Goal: Information Seeking & Learning: Understand process/instructions

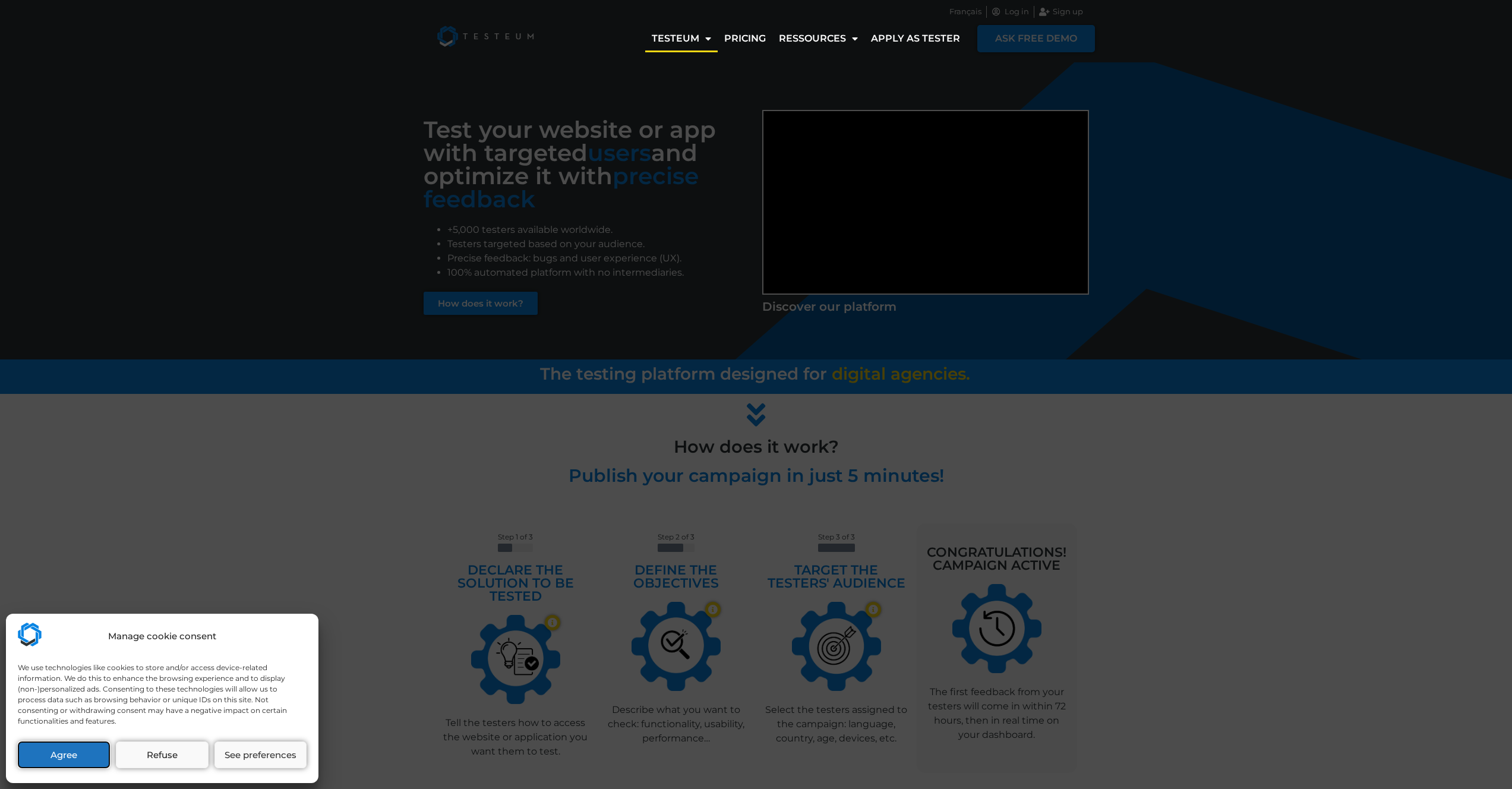
click at [56, 759] on button "Agree" at bounding box center [64, 754] width 92 height 26
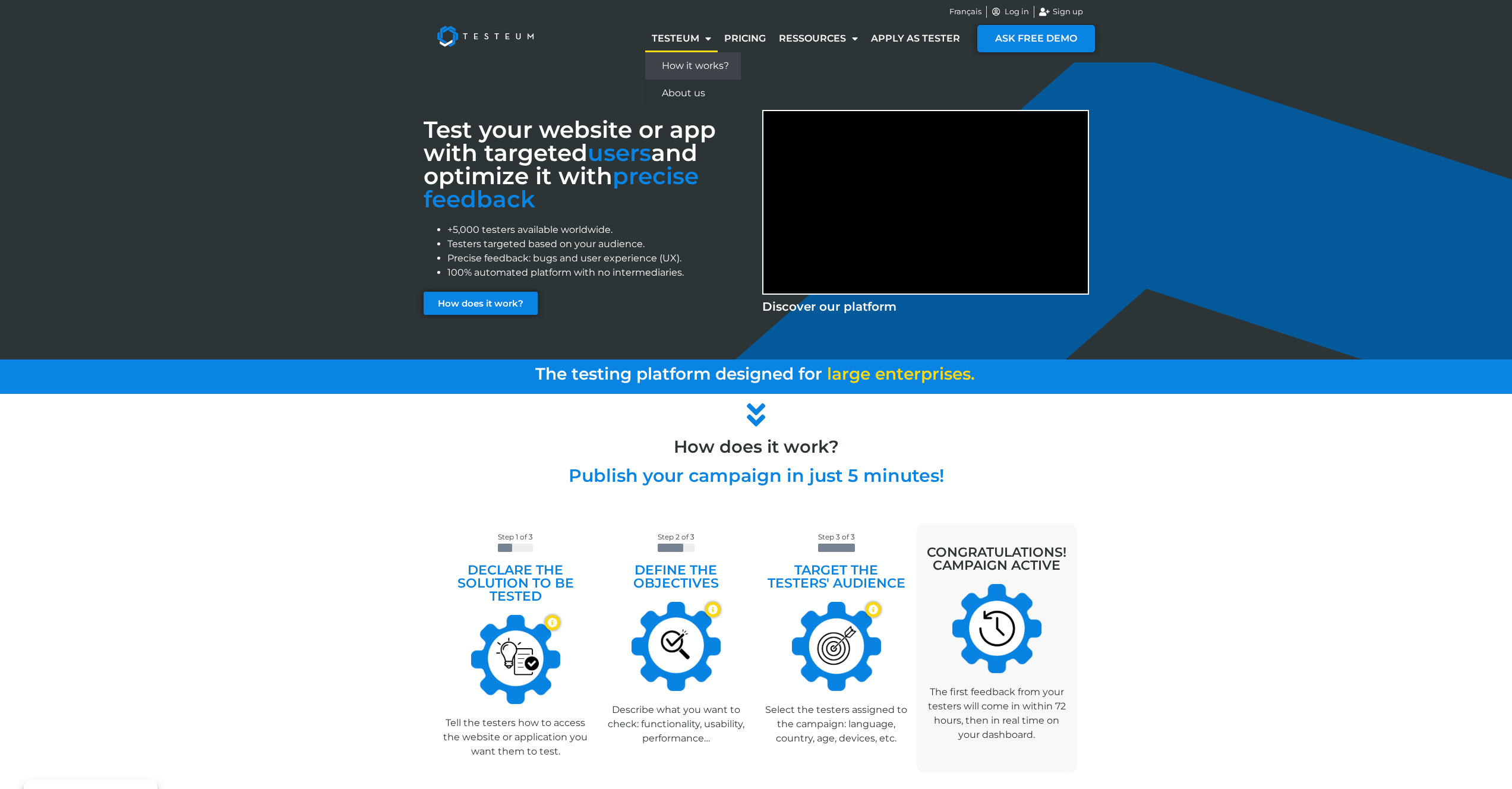
click at [695, 58] on link "How it works?" at bounding box center [693, 65] width 96 height 27
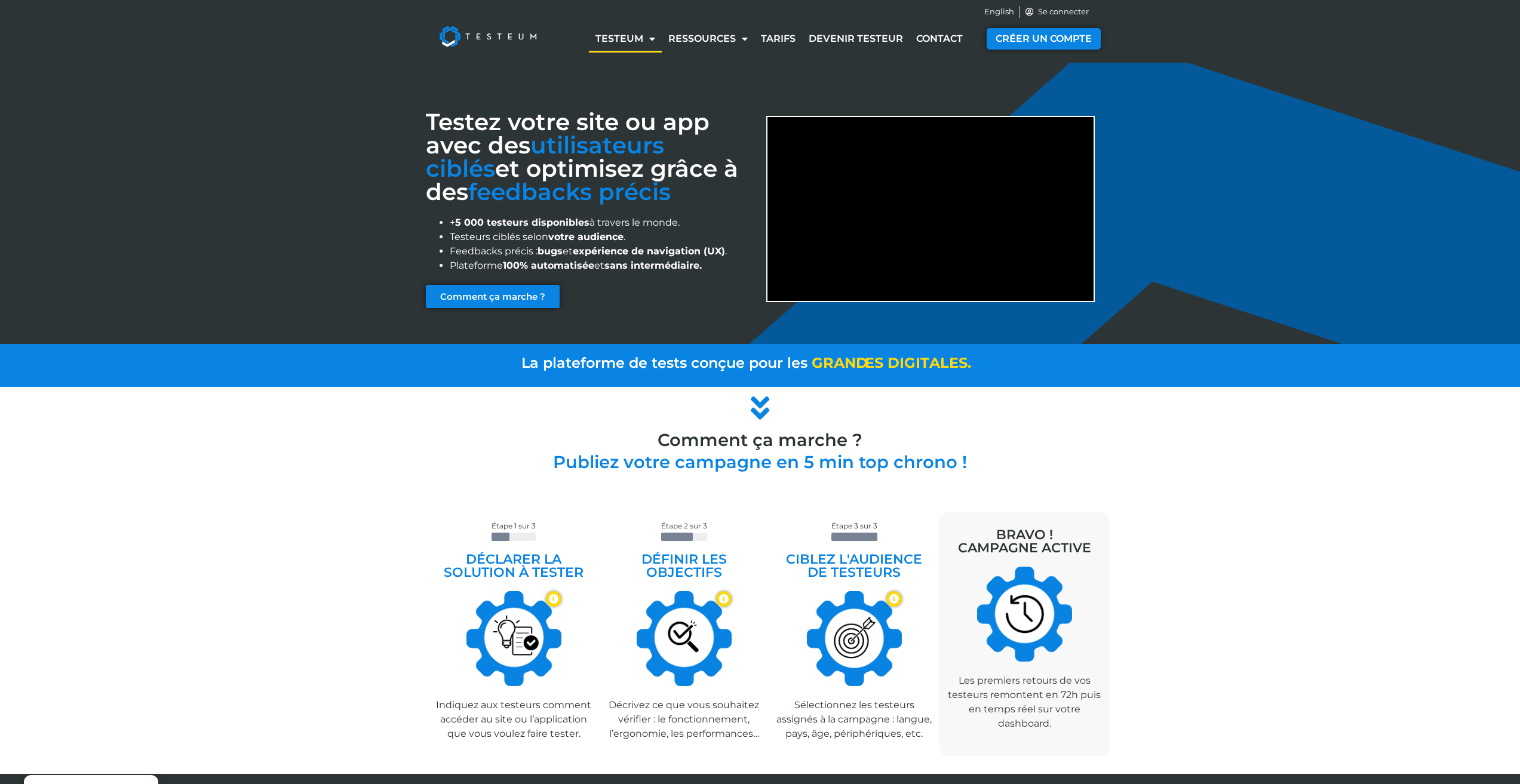
click at [466, 35] on img at bounding box center [488, 37] width 125 height 48
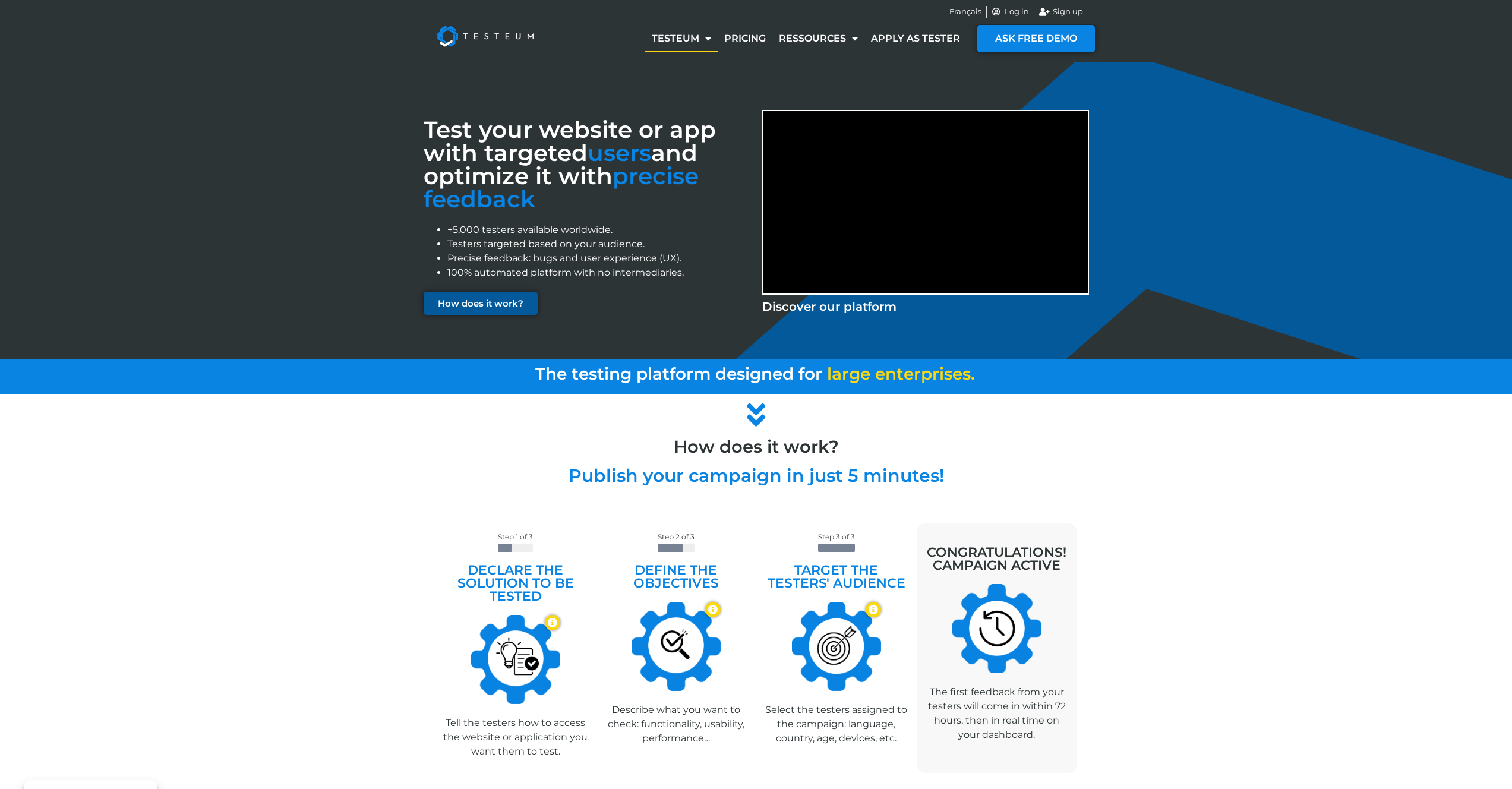
click at [510, 305] on span "How does it work?" at bounding box center [481, 303] width 86 height 9
